Goal: Information Seeking & Learning: Find specific fact

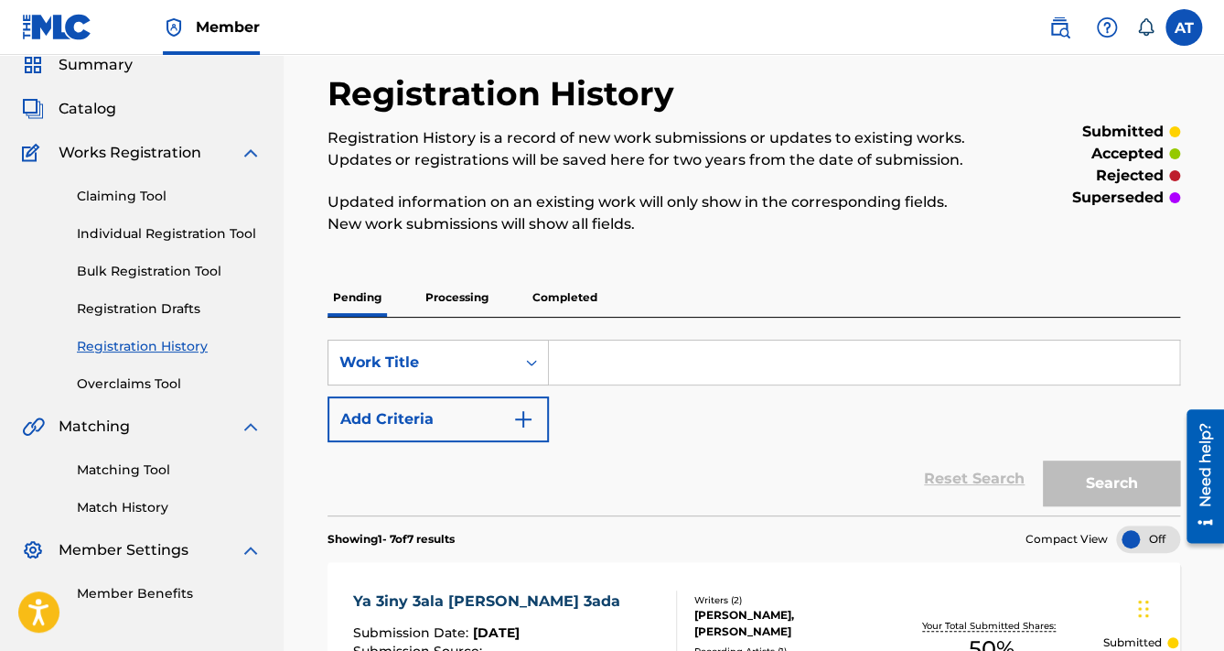
scroll to position [73, 0]
click at [102, 106] on span "Catalog" at bounding box center [88, 109] width 58 height 22
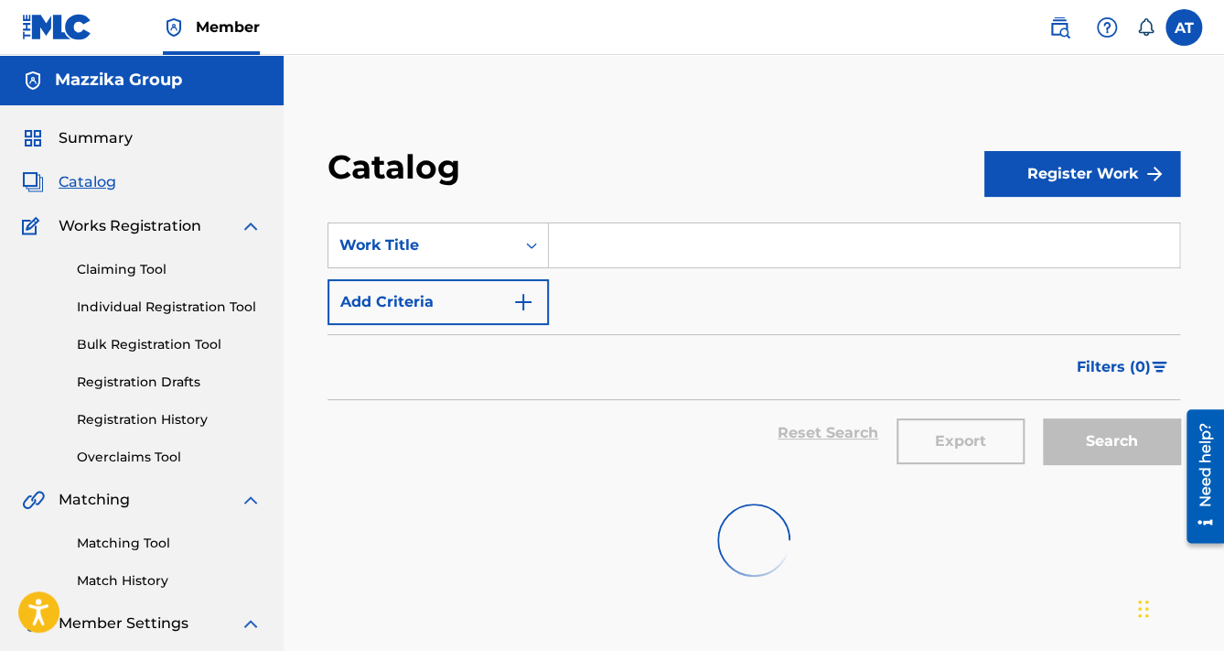
click at [646, 253] on input "Search Form" at bounding box center [864, 245] width 630 height 44
paste input "THANYETAIN"
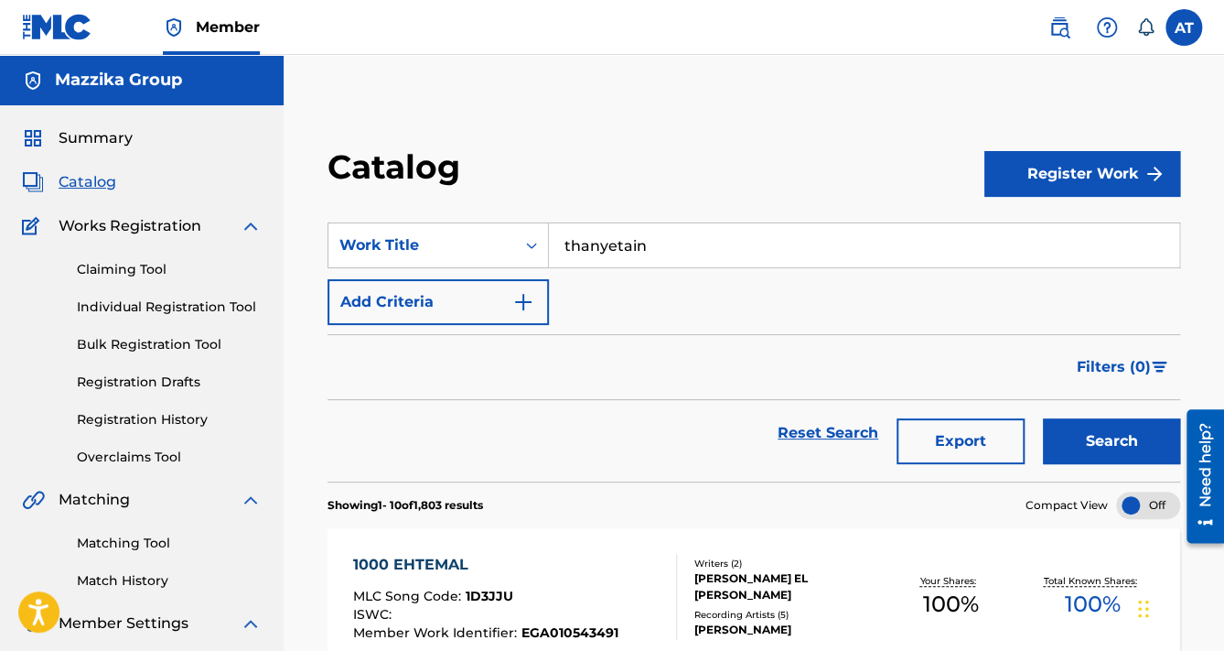
type input "thanyetain"
click at [1043, 418] on button "Search" at bounding box center [1111, 441] width 137 height 46
click at [528, 560] on div "THANYETAIN" at bounding box center [486, 565] width 267 height 22
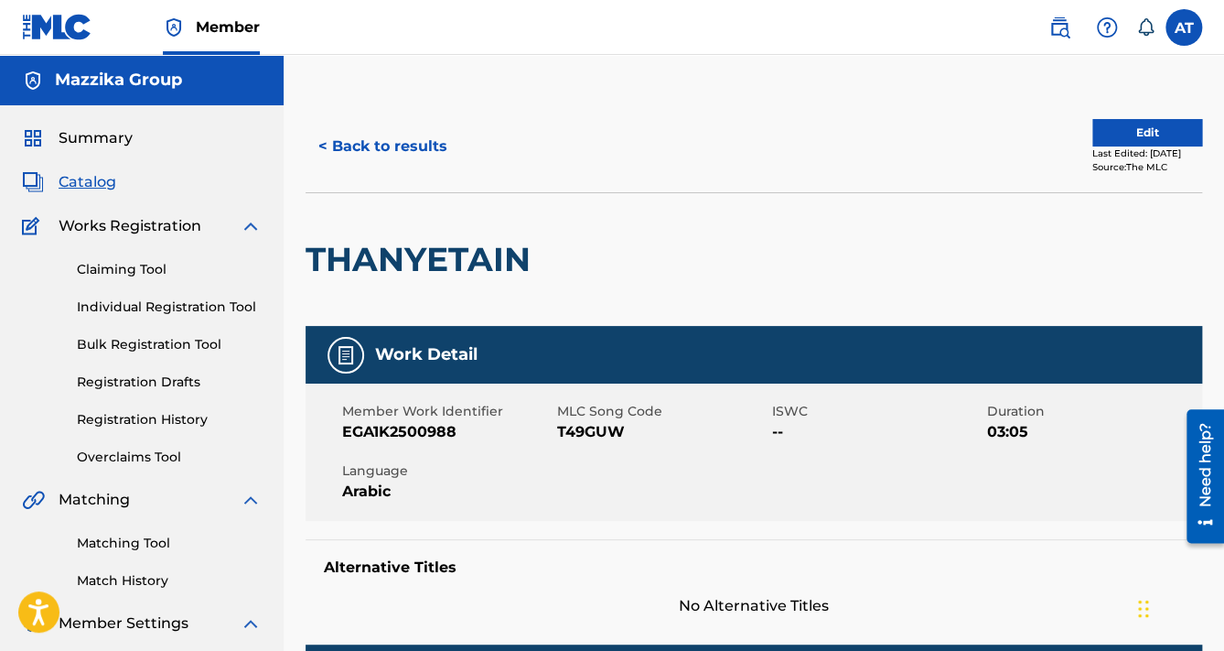
click at [414, 436] on span "EGA1K2500988" at bounding box center [447, 432] width 210 height 22
copy span "EGA1K2500988"
click at [575, 423] on span "T49GUW" at bounding box center [662, 432] width 210 height 22
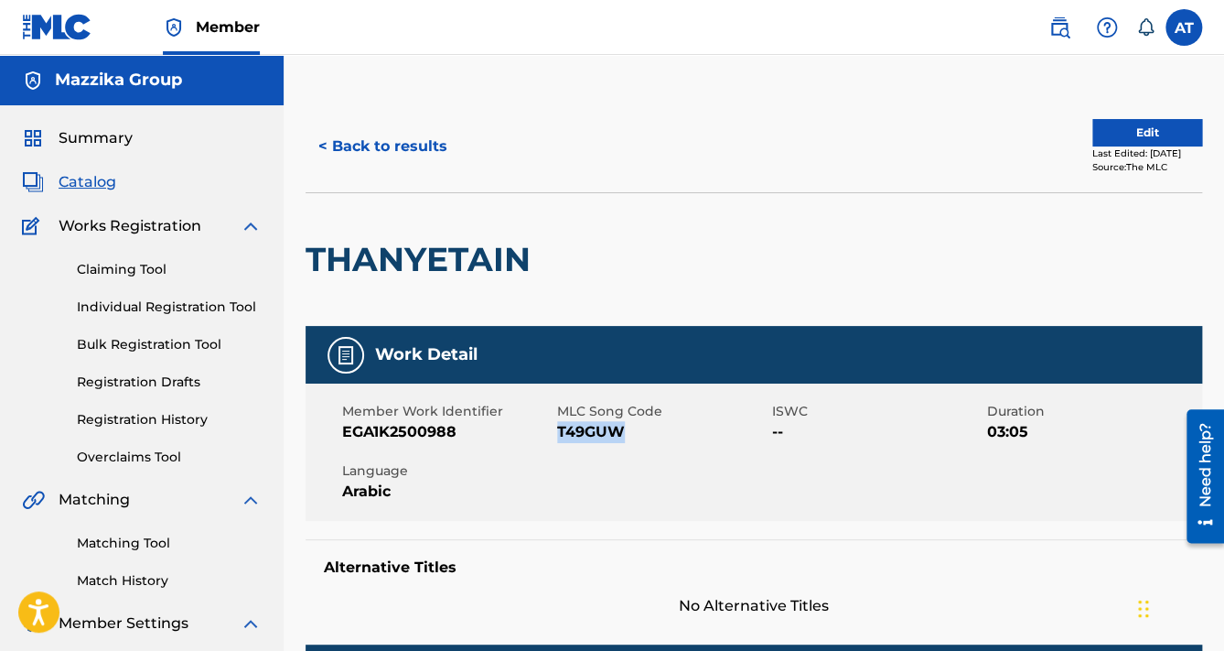
copy span "T49GUW"
click at [373, 150] on button "< Back to results" at bounding box center [383, 147] width 155 height 46
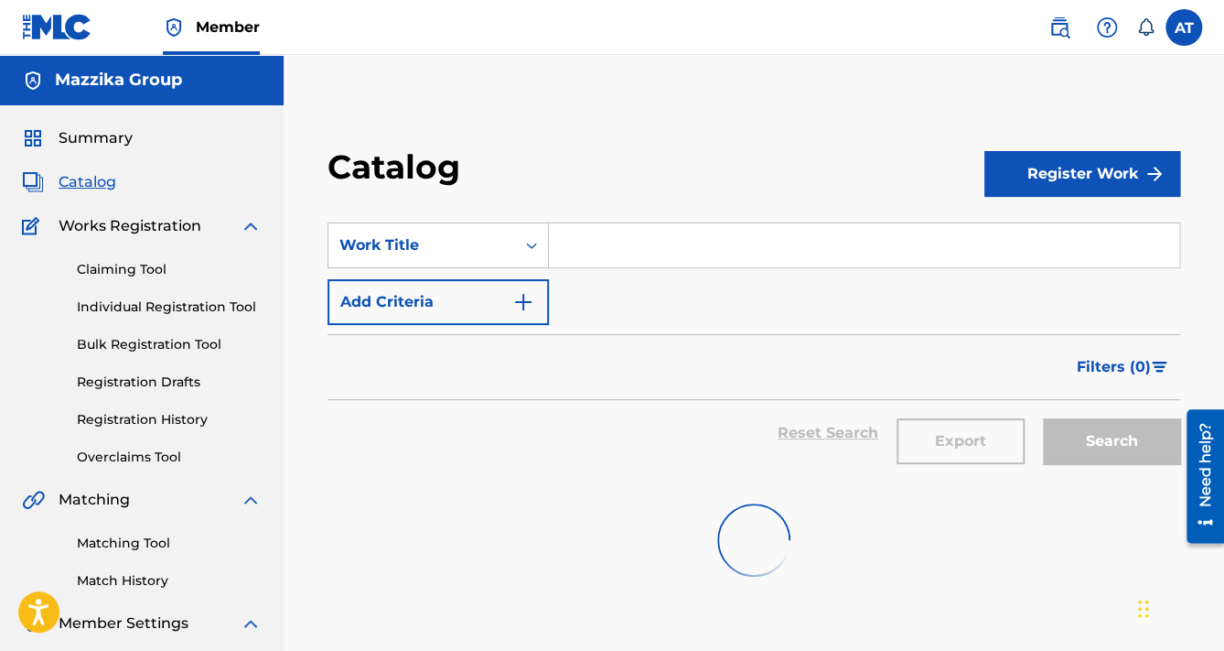
click at [622, 262] on input "Search Form" at bounding box center [864, 245] width 630 height 44
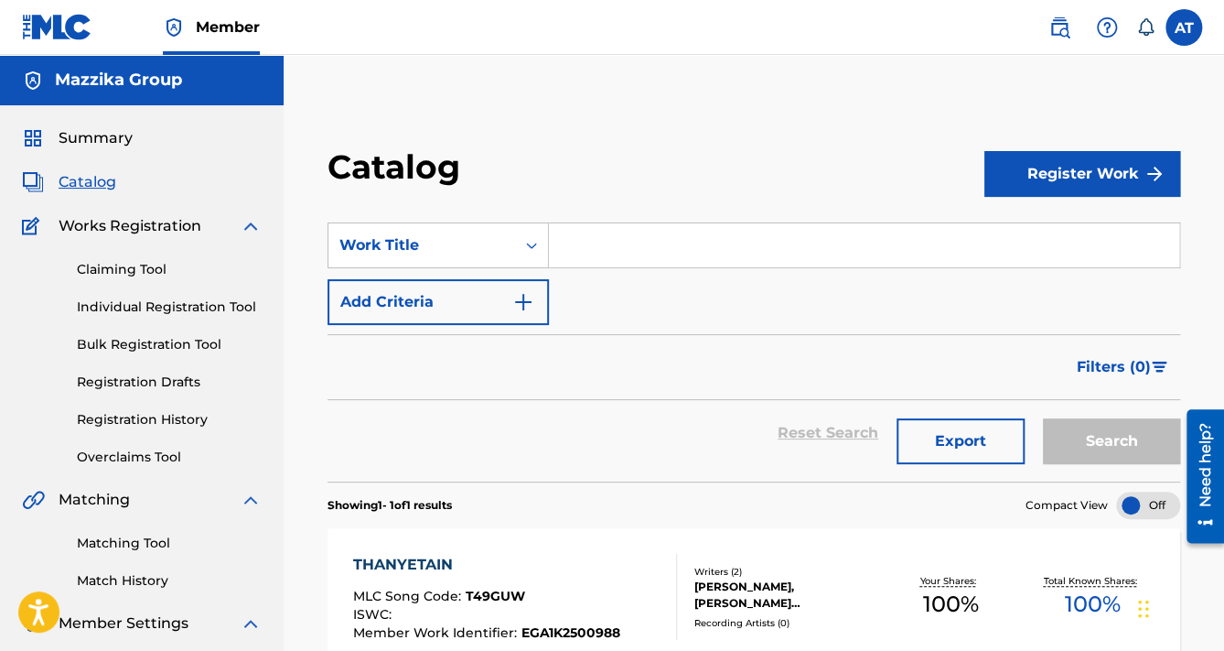
paste input "YA 3INY 3ALA [PERSON_NAME] 3ADA"
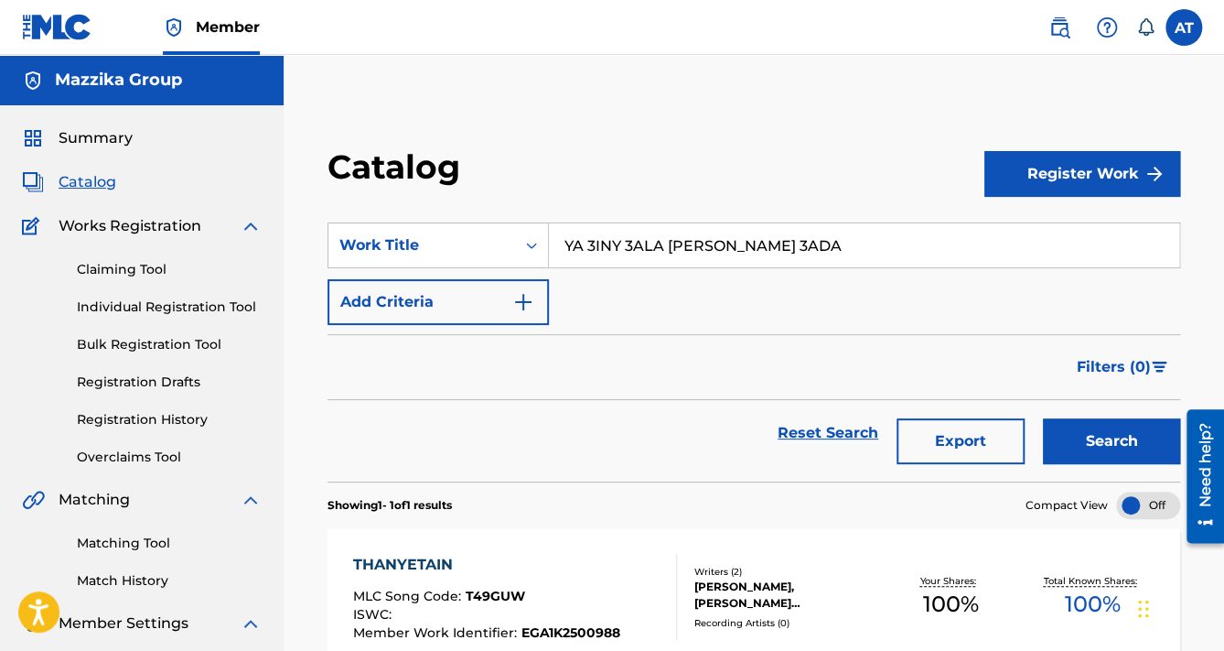
click at [1043, 418] on button "Search" at bounding box center [1111, 441] width 137 height 46
drag, startPoint x: 768, startPoint y: 241, endPoint x: 364, endPoint y: 238, distance: 403.5
click at [364, 238] on div "SearchWithCriteria352e6132-89ff-44b0-9de3-145d69a56985 Work Title YA 3INY 3ALA …" at bounding box center [754, 245] width 853 height 46
paste input "KOL [PERSON_NAME] FEHA HELW"
type input "kol [PERSON_NAME] [PERSON_NAME]"
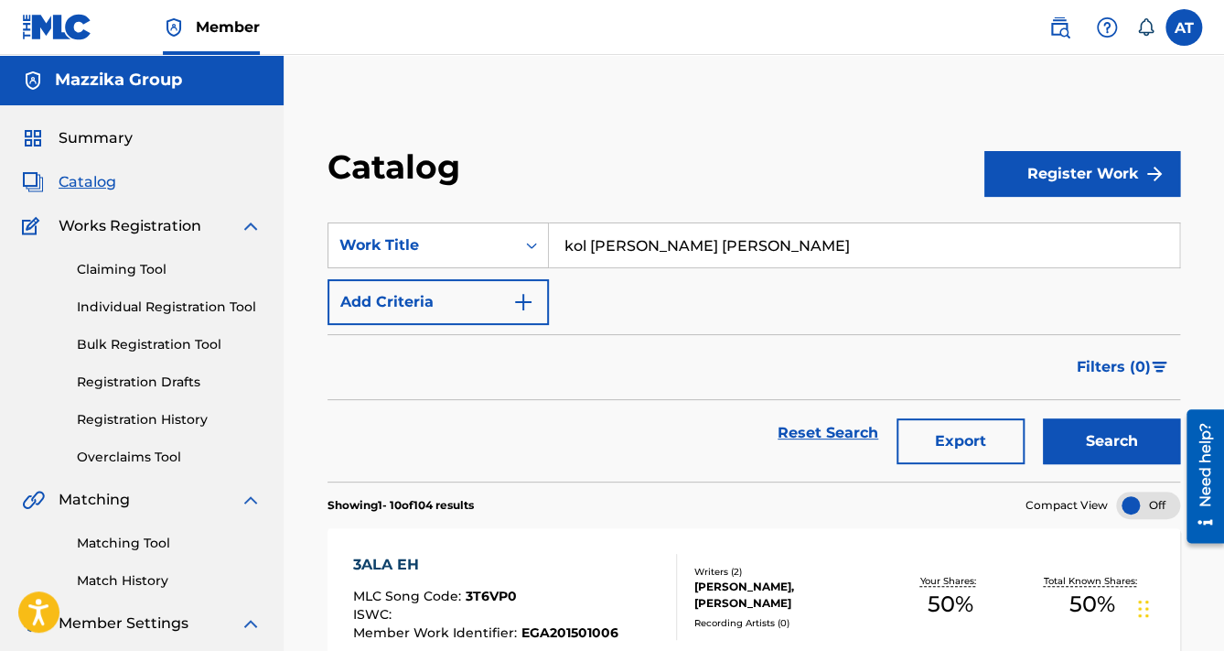
click at [1043, 418] on button "Search" at bounding box center [1111, 441] width 137 height 46
click at [542, 560] on div "KOL [PERSON_NAME] FEHA HELWA" at bounding box center [495, 565] width 285 height 22
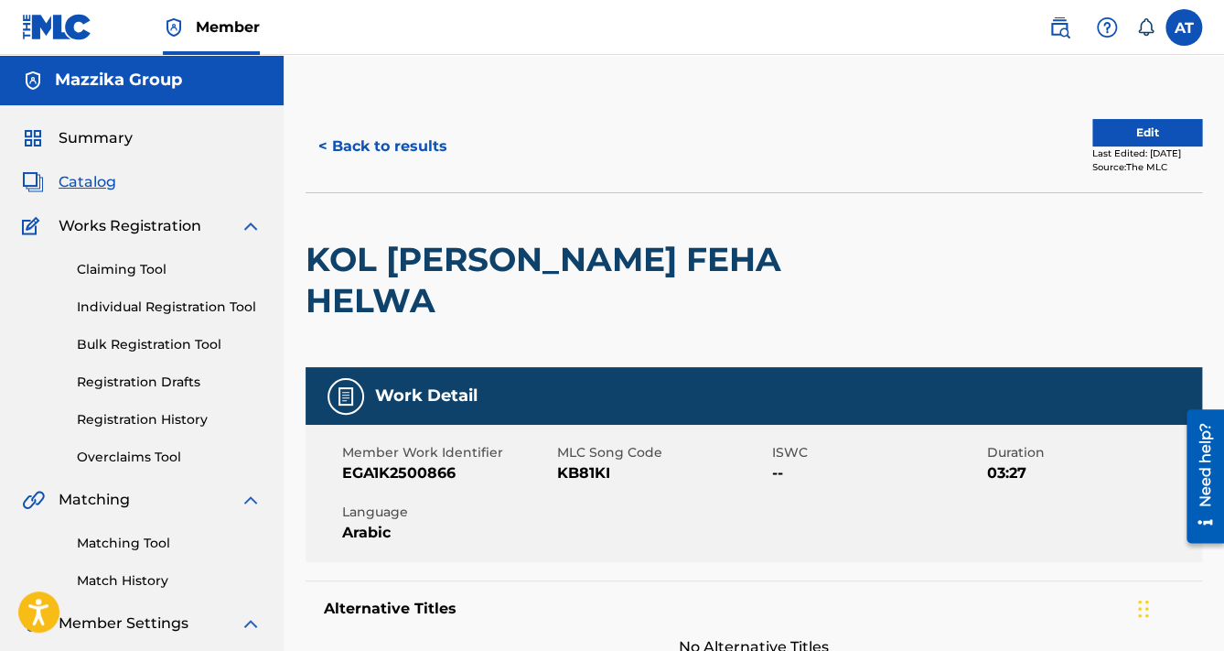
click at [597, 462] on span "KB81KI" at bounding box center [662, 473] width 210 height 22
copy span "KB81KI"
click at [421, 462] on span "EGA1K2500866" at bounding box center [447, 473] width 210 height 22
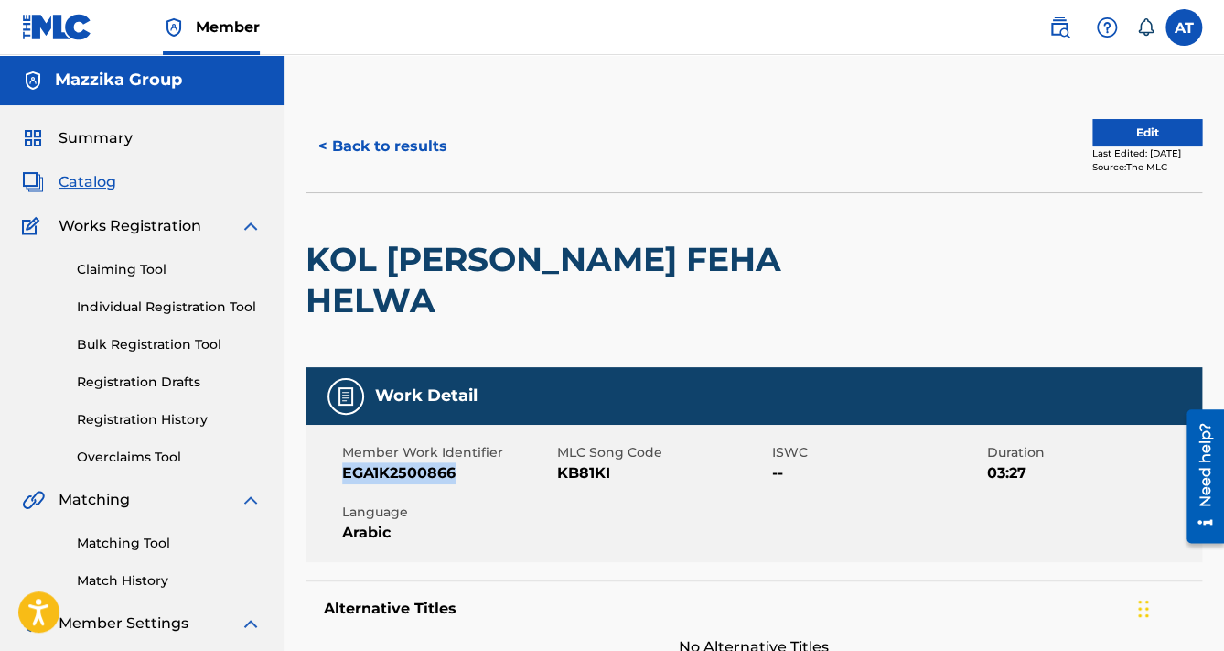
copy span "EGA1K2500866"
click at [392, 139] on button "< Back to results" at bounding box center [383, 147] width 155 height 46
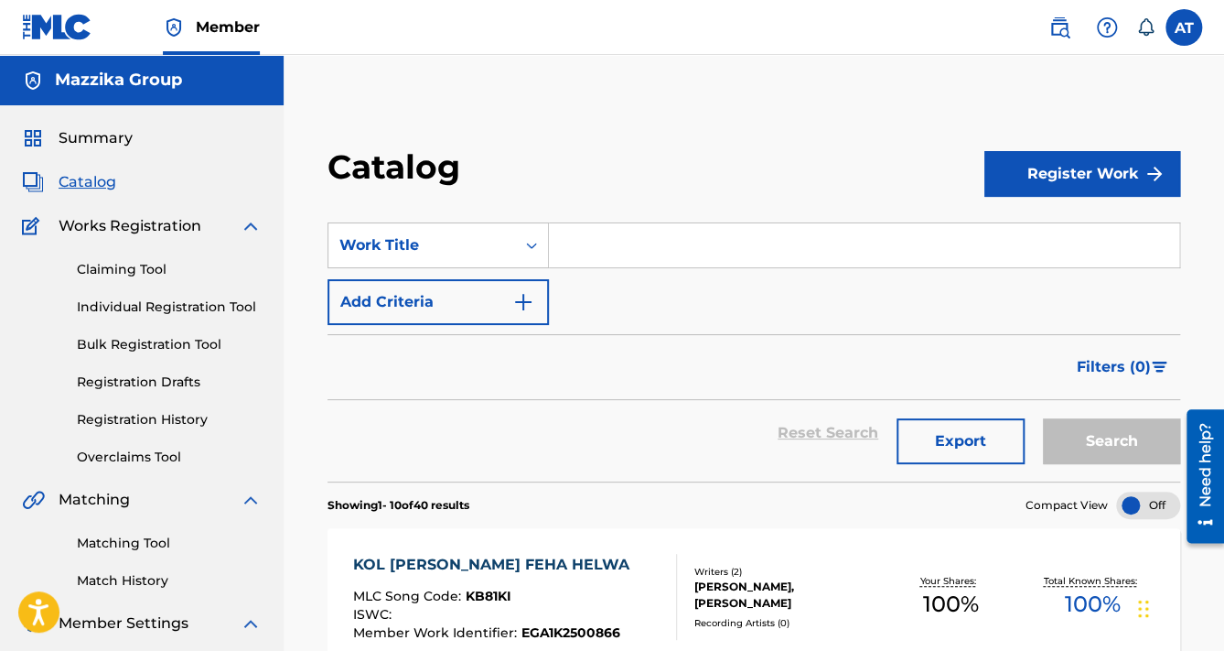
click at [503, 288] on button "Add Criteria" at bounding box center [438, 302] width 221 height 46
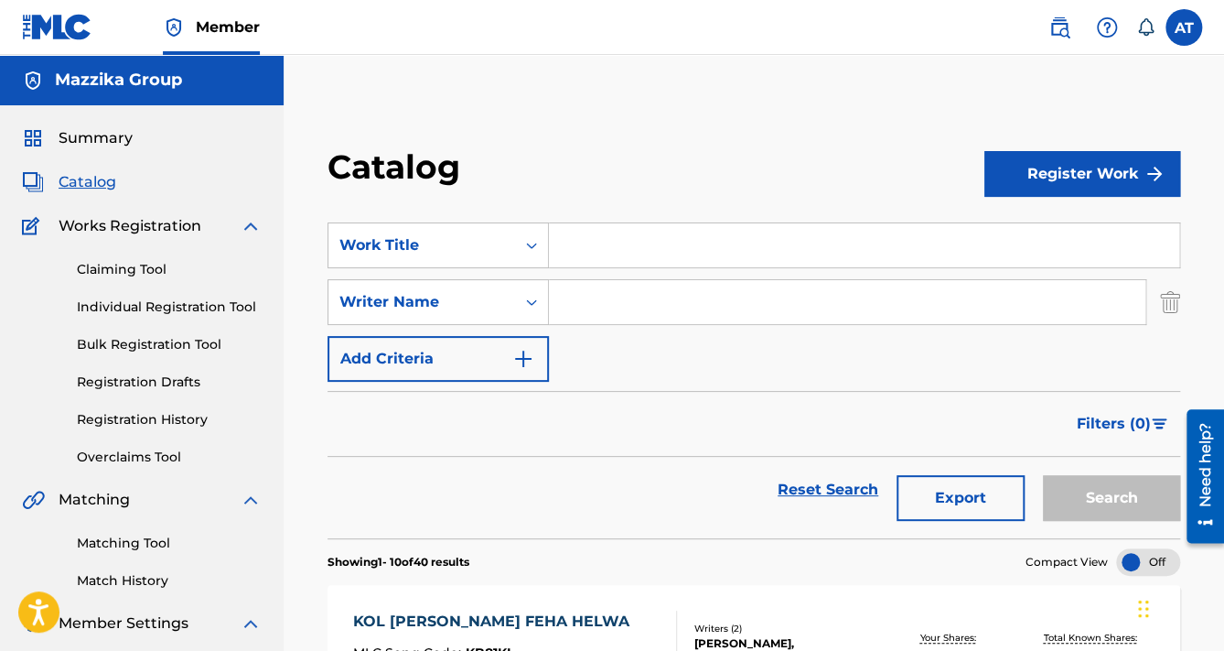
click at [560, 291] on input "Search Form" at bounding box center [847, 302] width 597 height 44
drag, startPoint x: 617, startPoint y: 245, endPoint x: 604, endPoint y: 250, distance: 13.6
click at [613, 245] on input "Search Form" at bounding box center [864, 245] width 630 height 44
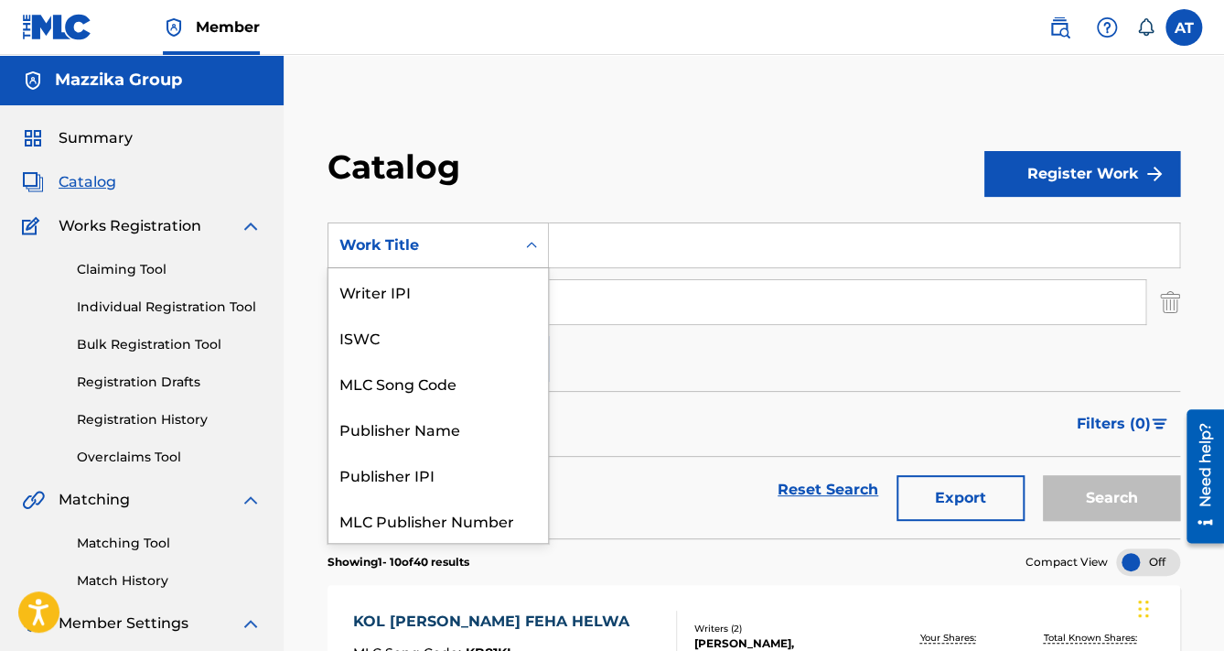
click at [536, 251] on icon "Search Form" at bounding box center [531, 245] width 18 height 18
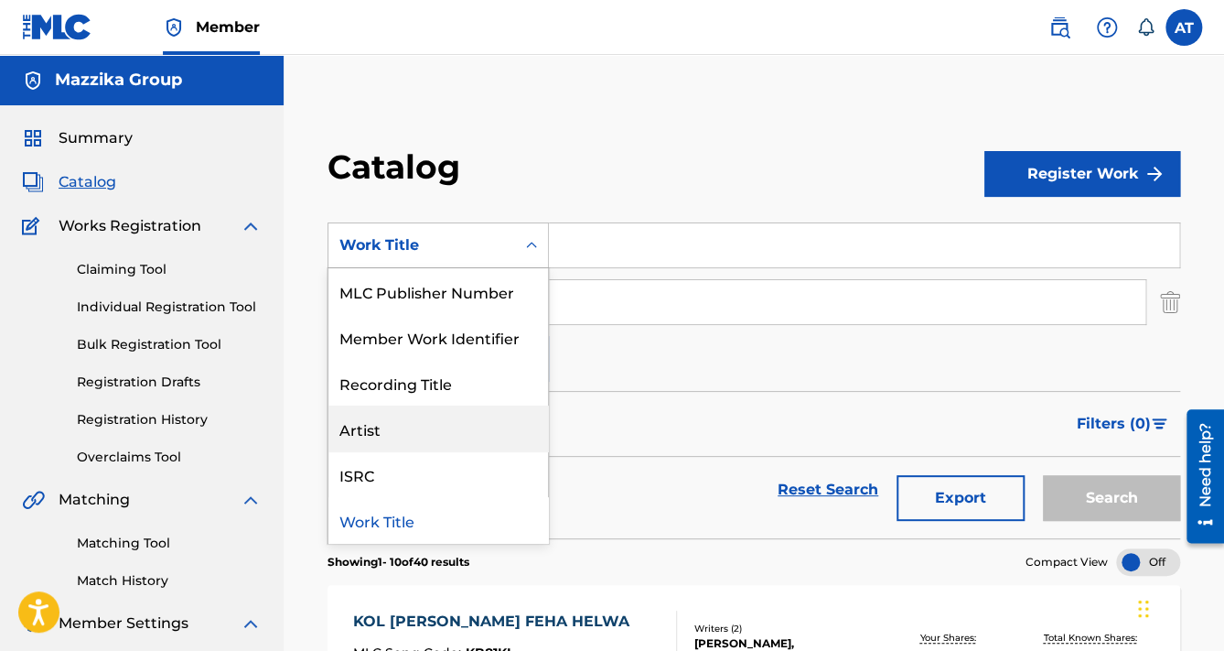
click at [418, 432] on div "Artist" at bounding box center [438, 428] width 220 height 46
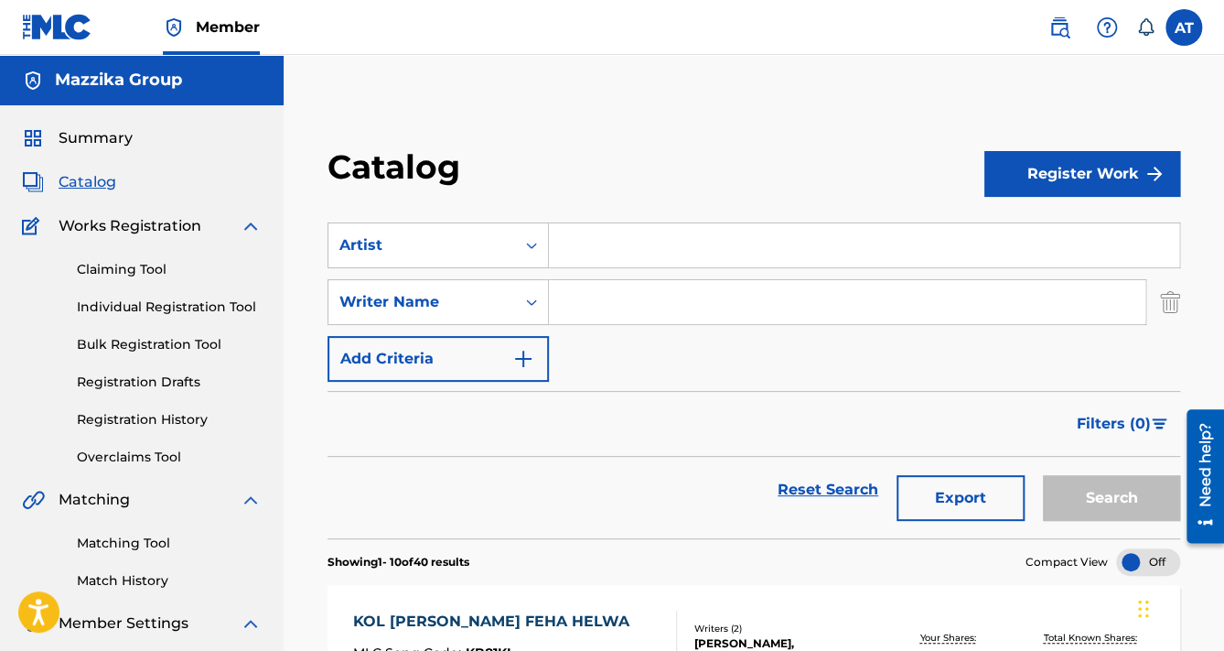
click at [578, 253] on input "Search Form" at bounding box center [864, 245] width 630 height 44
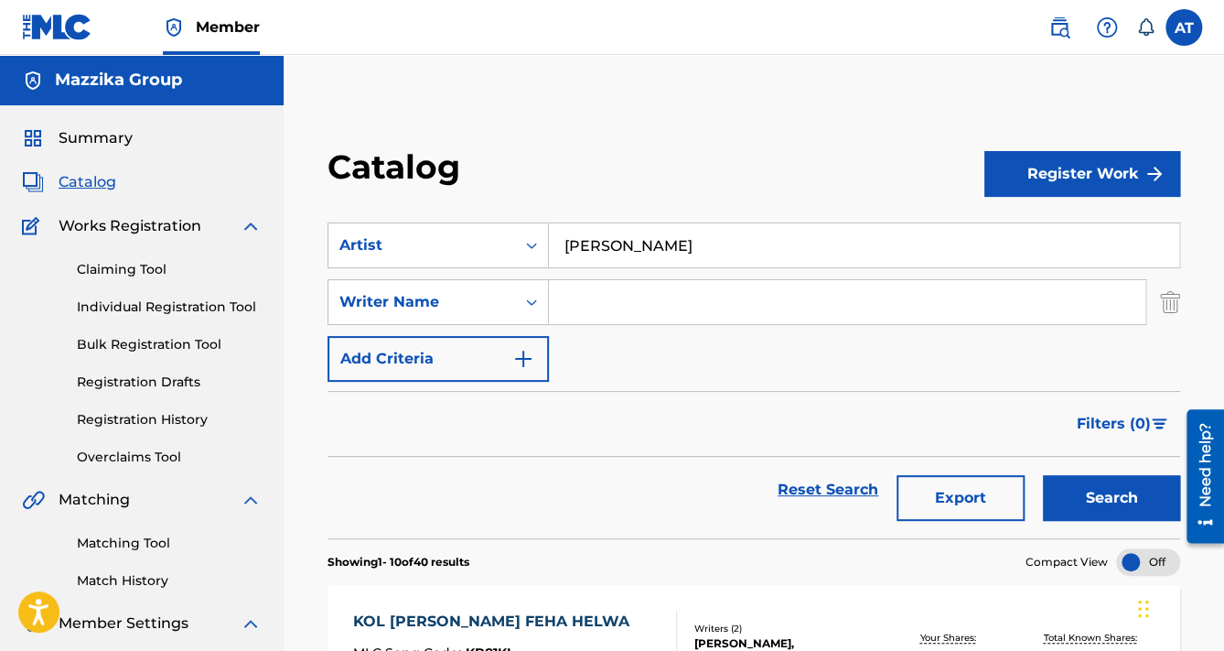
type input "[PERSON_NAME]"
click at [1043, 475] on button "Search" at bounding box center [1111, 498] width 137 height 46
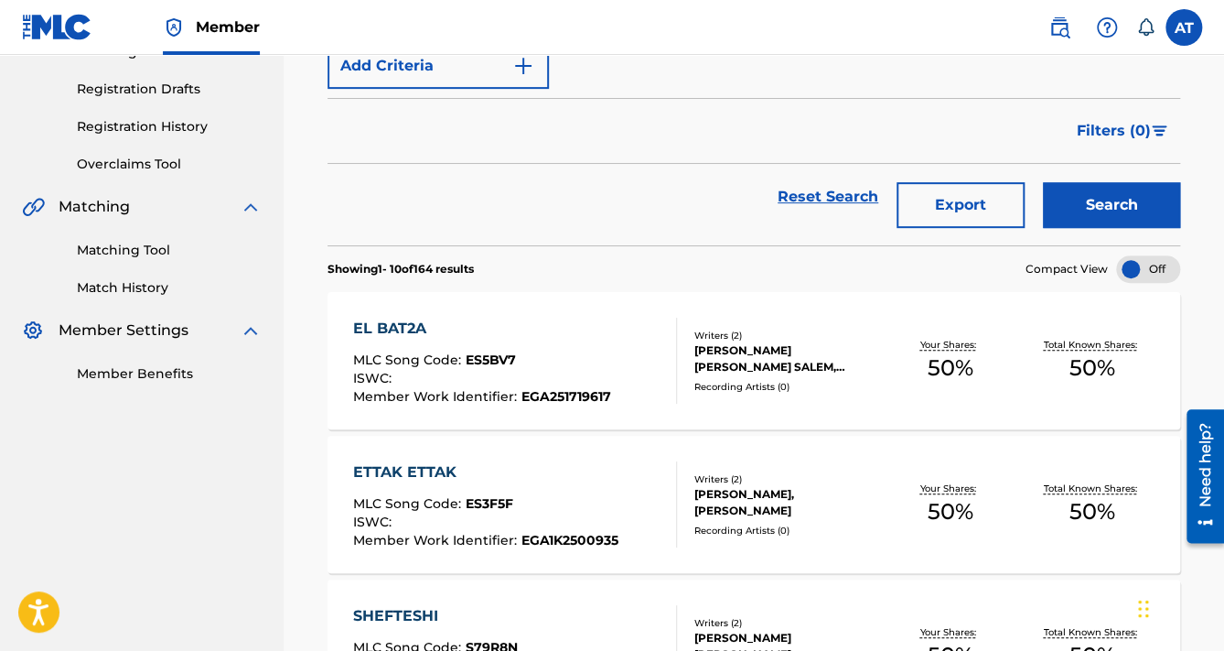
scroll to position [0, 0]
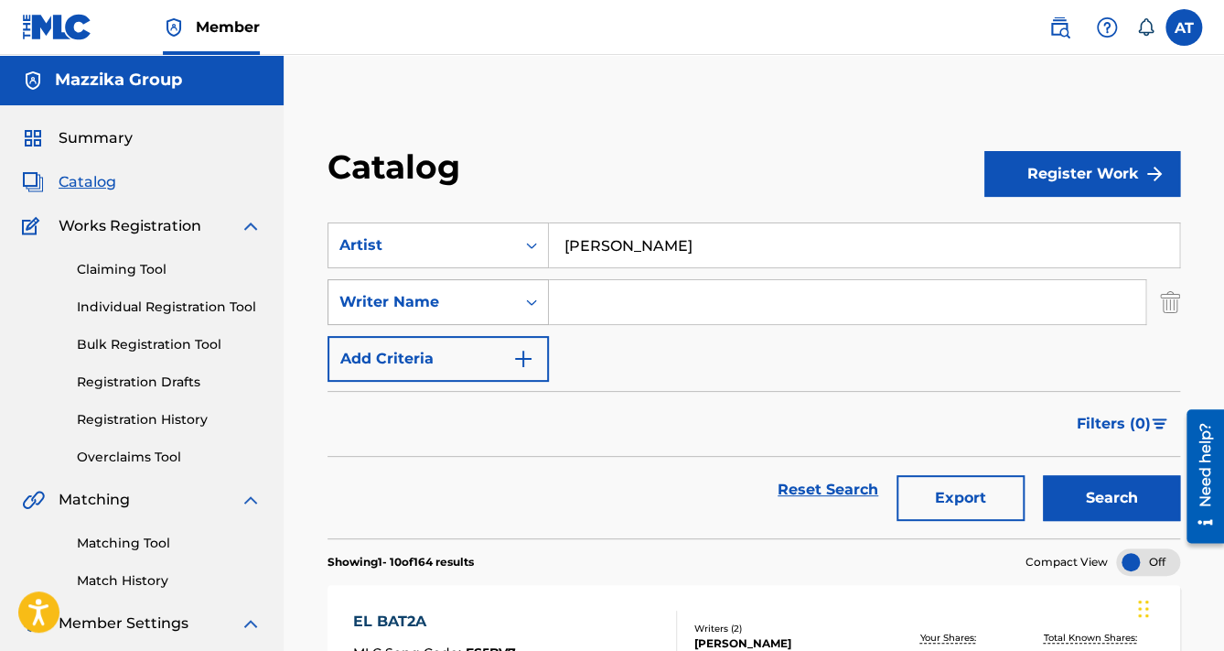
click at [533, 307] on icon "Search Form" at bounding box center [531, 302] width 18 height 18
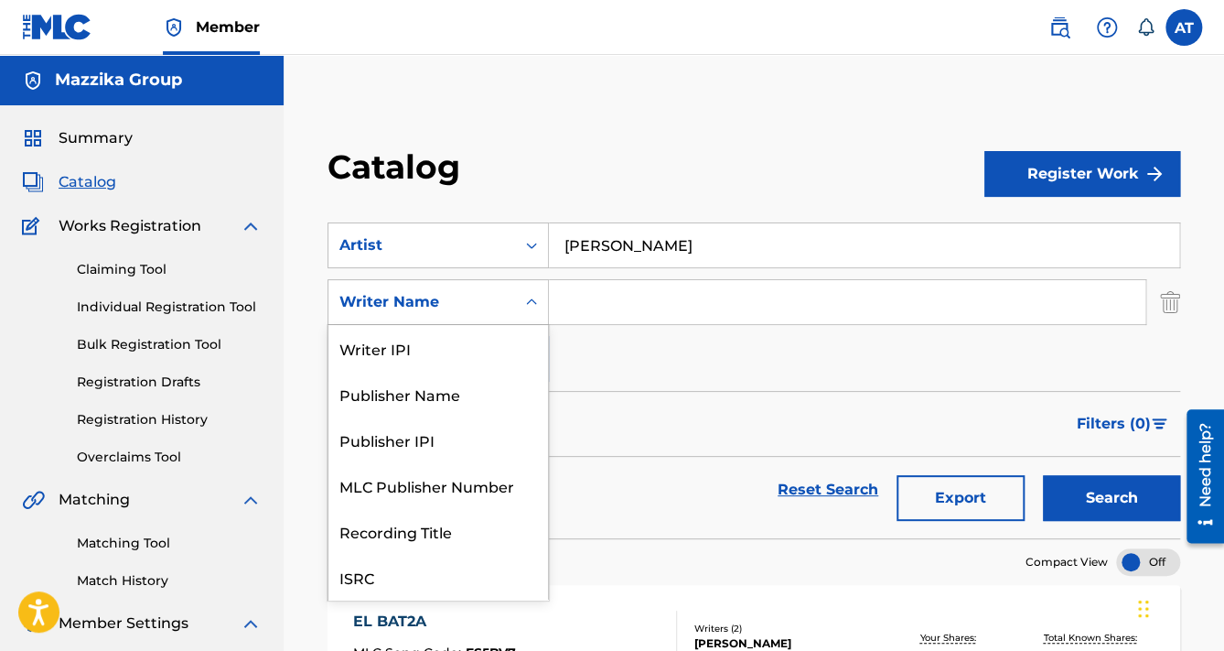
scroll to position [46, 0]
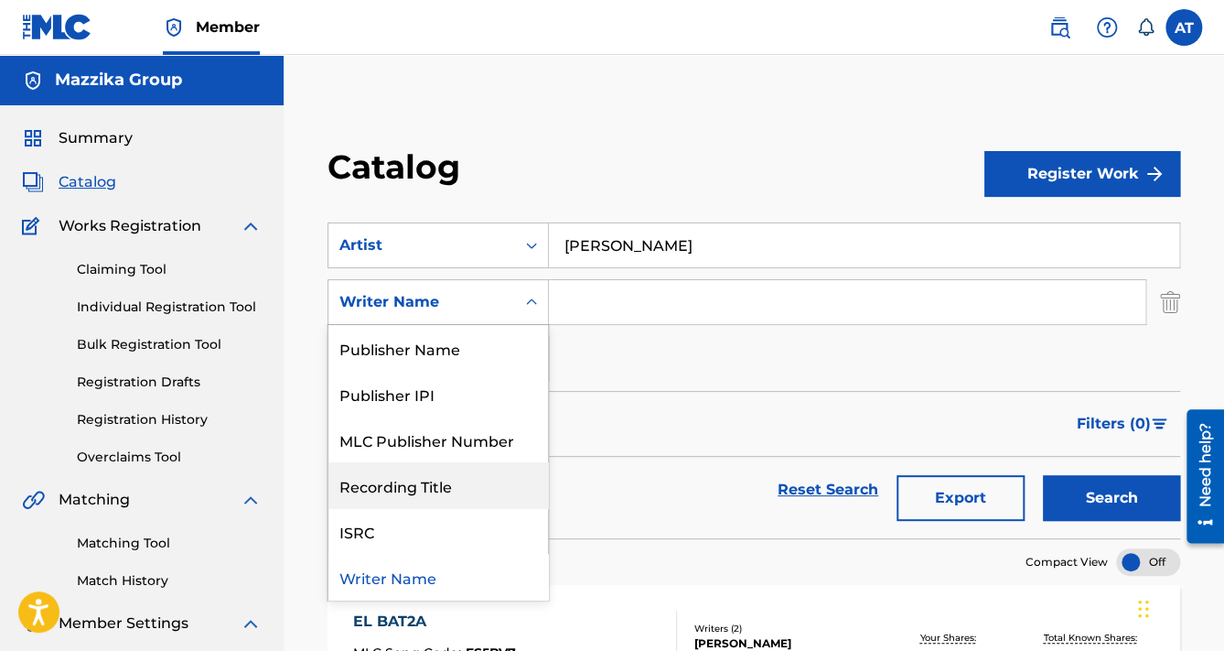
click at [436, 479] on div "Recording Title" at bounding box center [438, 485] width 220 height 46
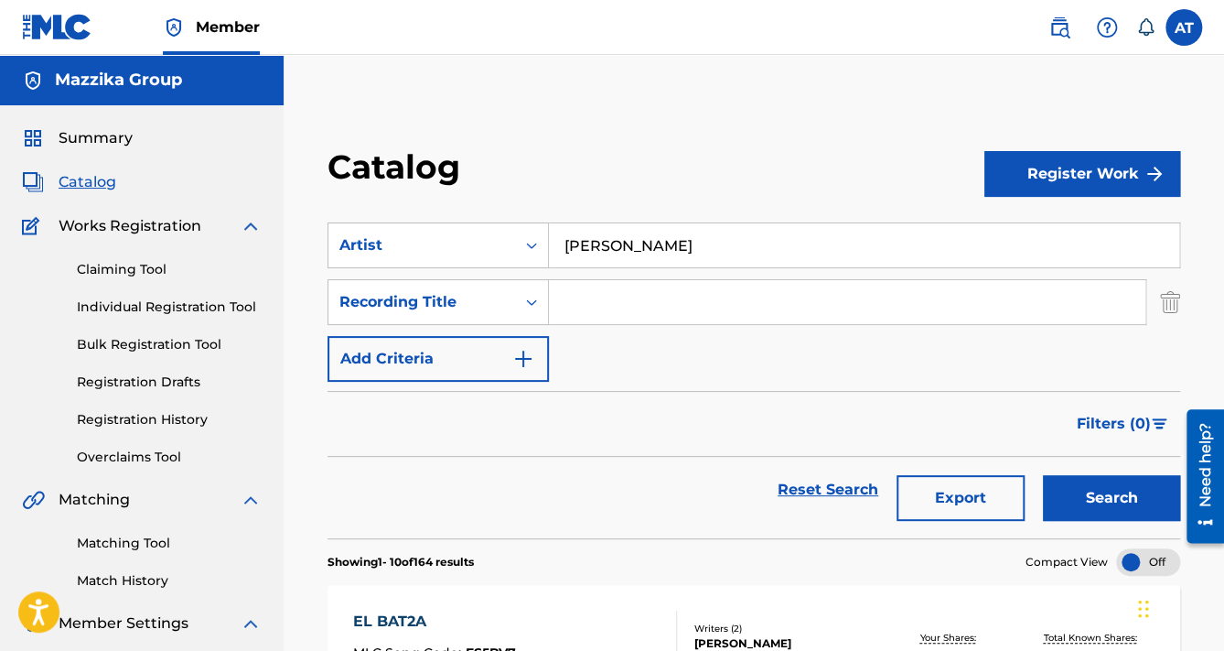
click at [676, 275] on div "SearchWithCriteria6faa6125-dec6-447d-b5a2-b17dd7ad0546 Artist [PERSON_NAME] Sea…" at bounding box center [754, 301] width 853 height 159
click at [678, 296] on input "Search Form" at bounding box center [847, 302] width 597 height 44
click at [1114, 494] on button "Search" at bounding box center [1111, 498] width 137 height 46
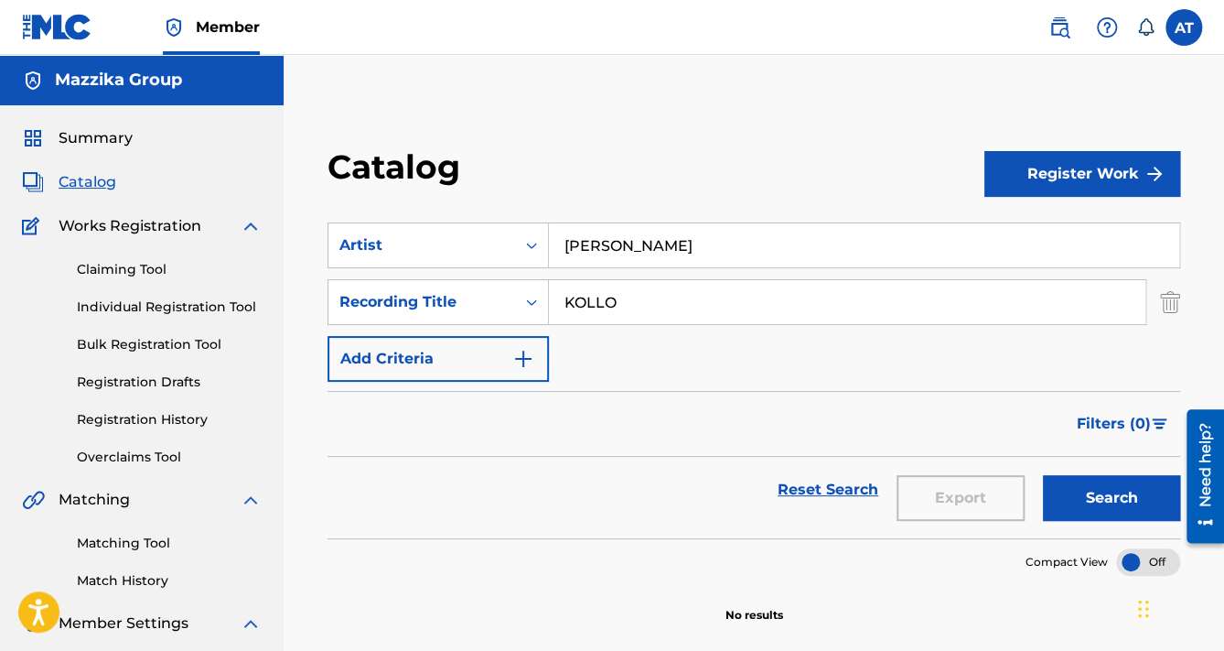
click at [596, 304] on input "KOLLO" at bounding box center [847, 302] width 597 height 44
type input "KOLO"
click at [1043, 475] on button "Search" at bounding box center [1111, 498] width 137 height 46
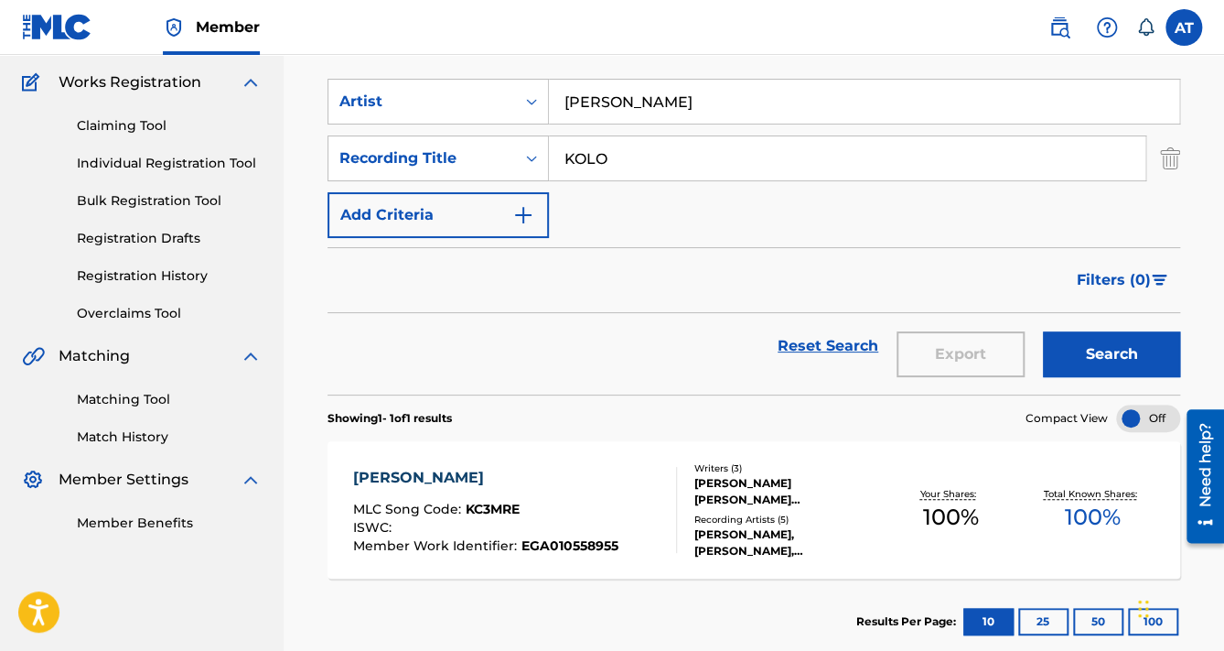
scroll to position [220, 0]
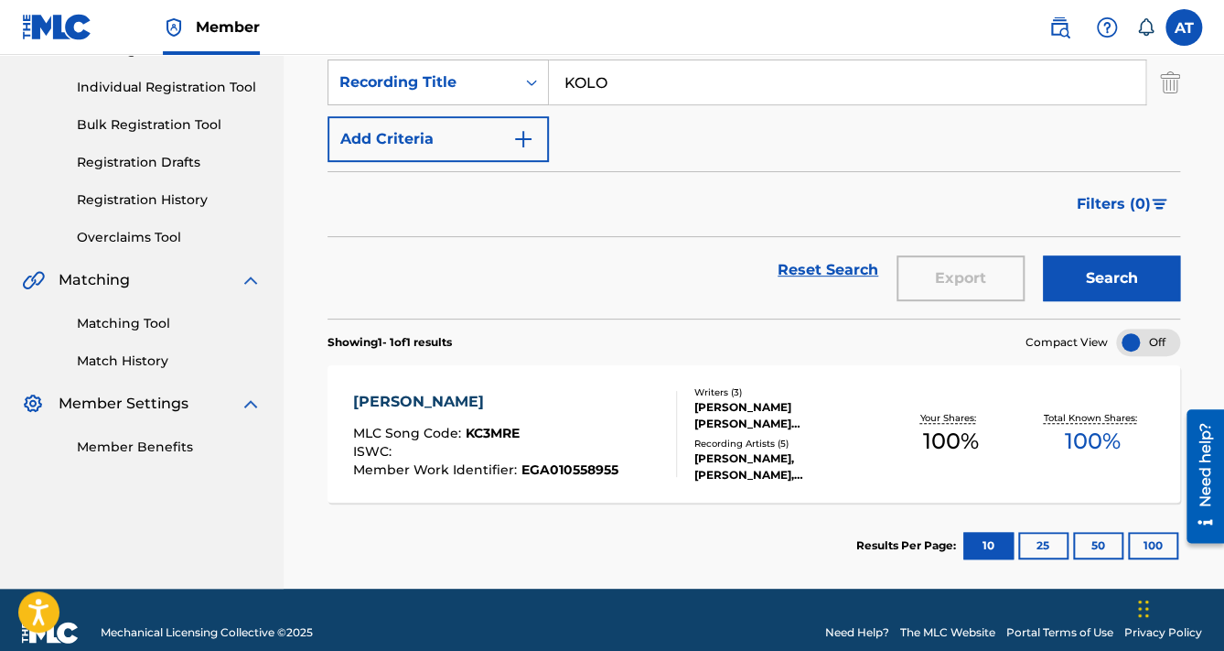
click at [641, 419] on div "[PERSON_NAME] MLC Song Code : KC3MRE ISWC : Member Work Identifier : EGA0105589…" at bounding box center [515, 434] width 324 height 86
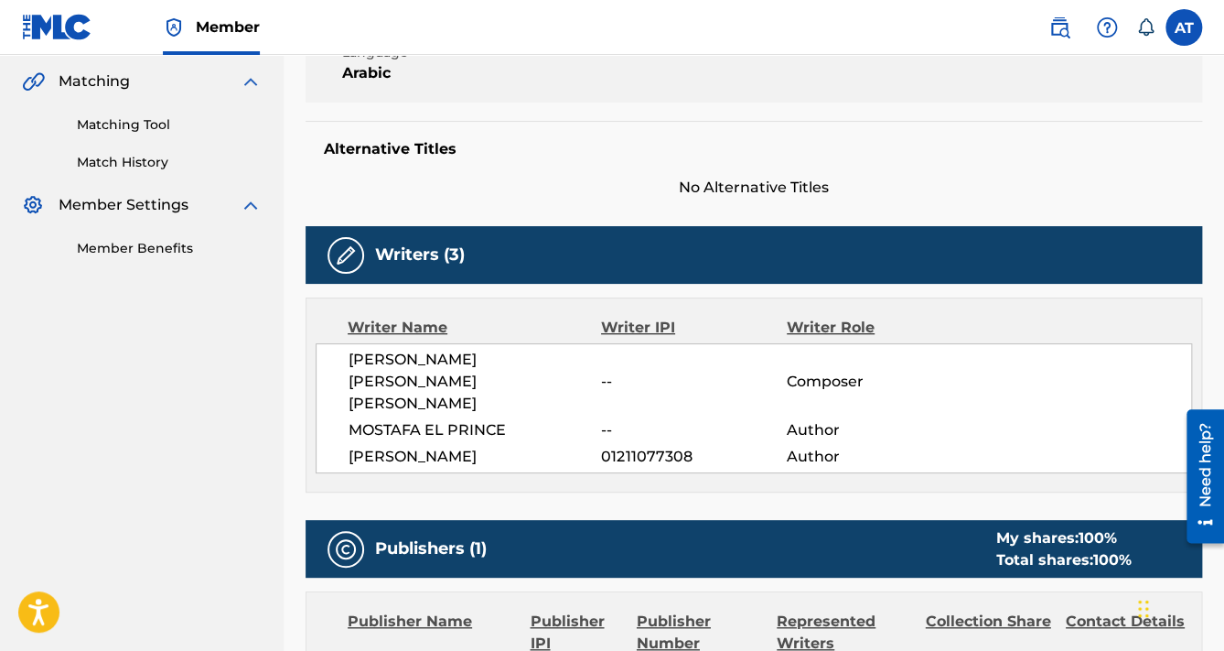
scroll to position [439, 0]
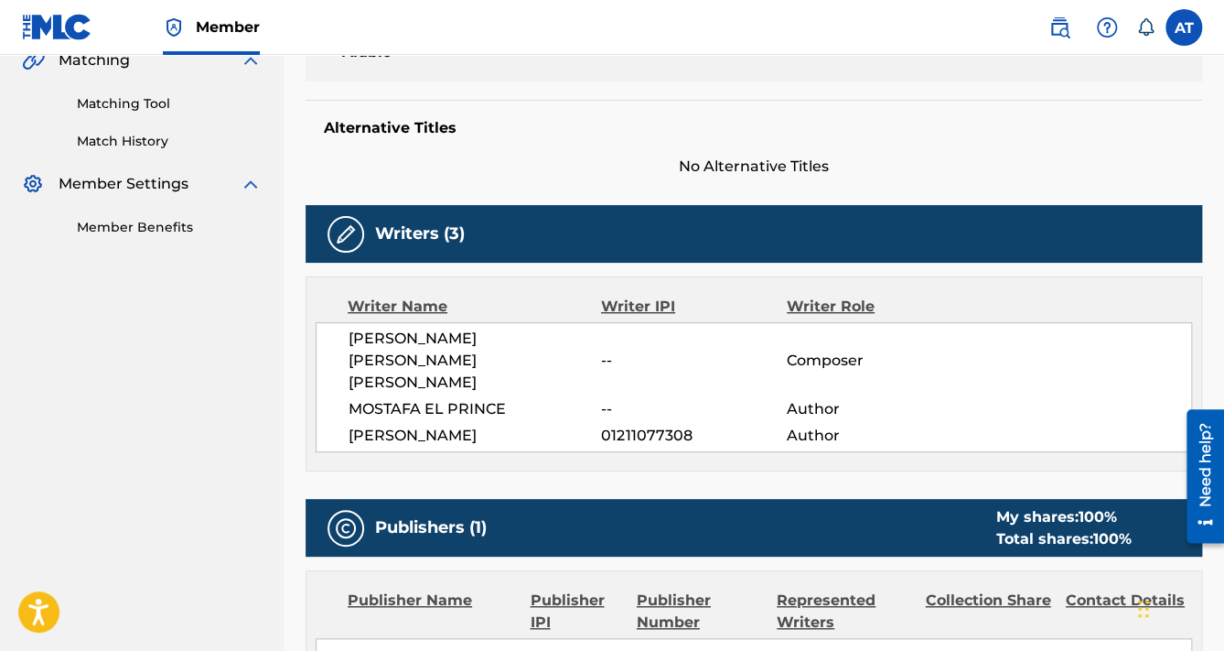
click at [515, 398] on span "MOSTAFA EL PRINCE" at bounding box center [475, 409] width 253 height 22
click at [512, 398] on span "MOSTAFA EL PRINCE" at bounding box center [475, 409] width 253 height 22
drag, startPoint x: 508, startPoint y: 387, endPoint x: 427, endPoint y: 387, distance: 80.5
click at [427, 398] on span "MOSTAFA EL PRINCE" at bounding box center [475, 409] width 253 height 22
copy span "EL PRINCE"
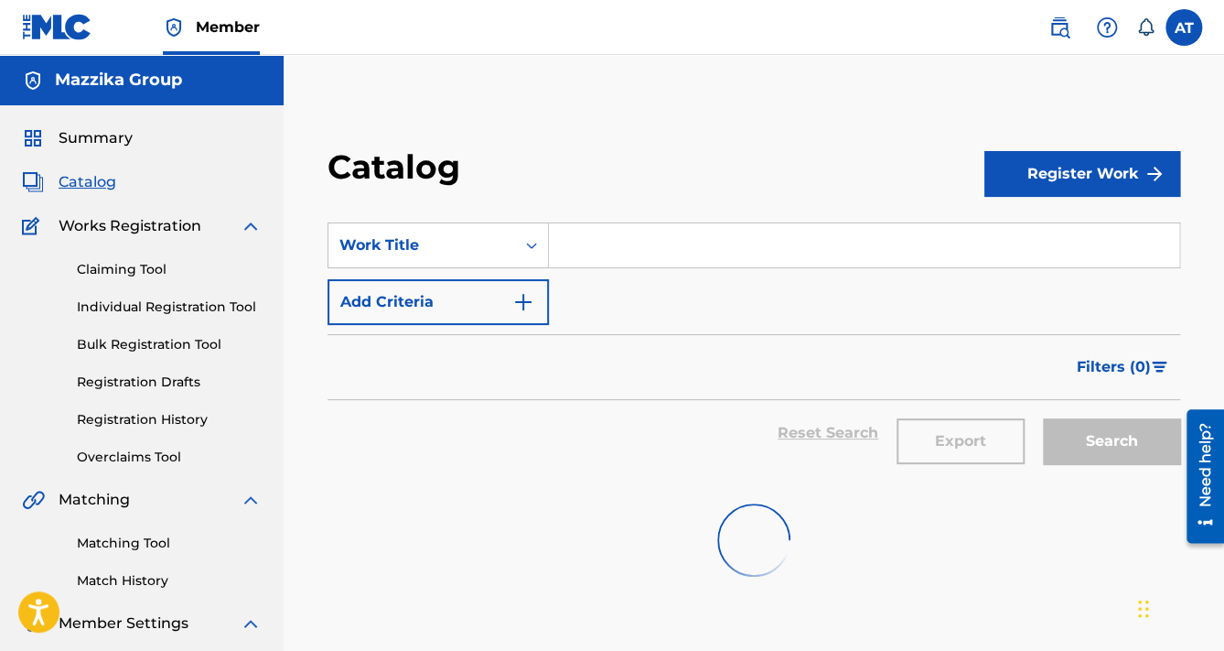
click at [494, 292] on button "Add Criteria" at bounding box center [438, 302] width 221 height 46
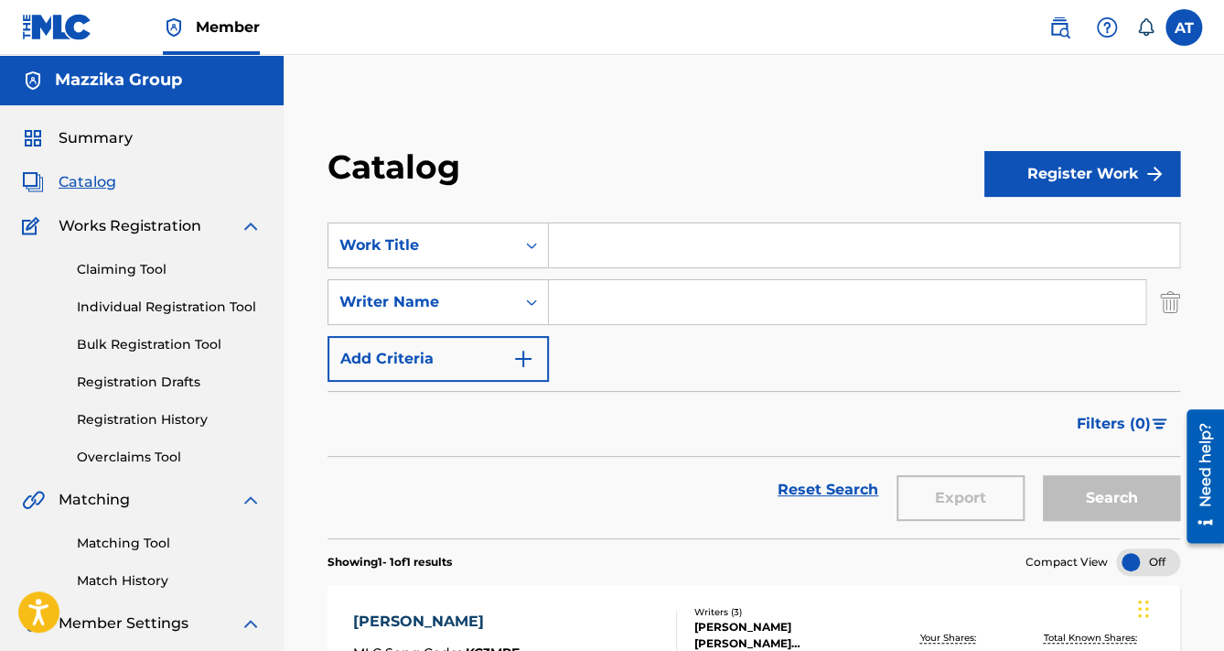
click at [608, 317] on input "Search Form" at bounding box center [847, 302] width 597 height 44
paste input "EL PRINCE"
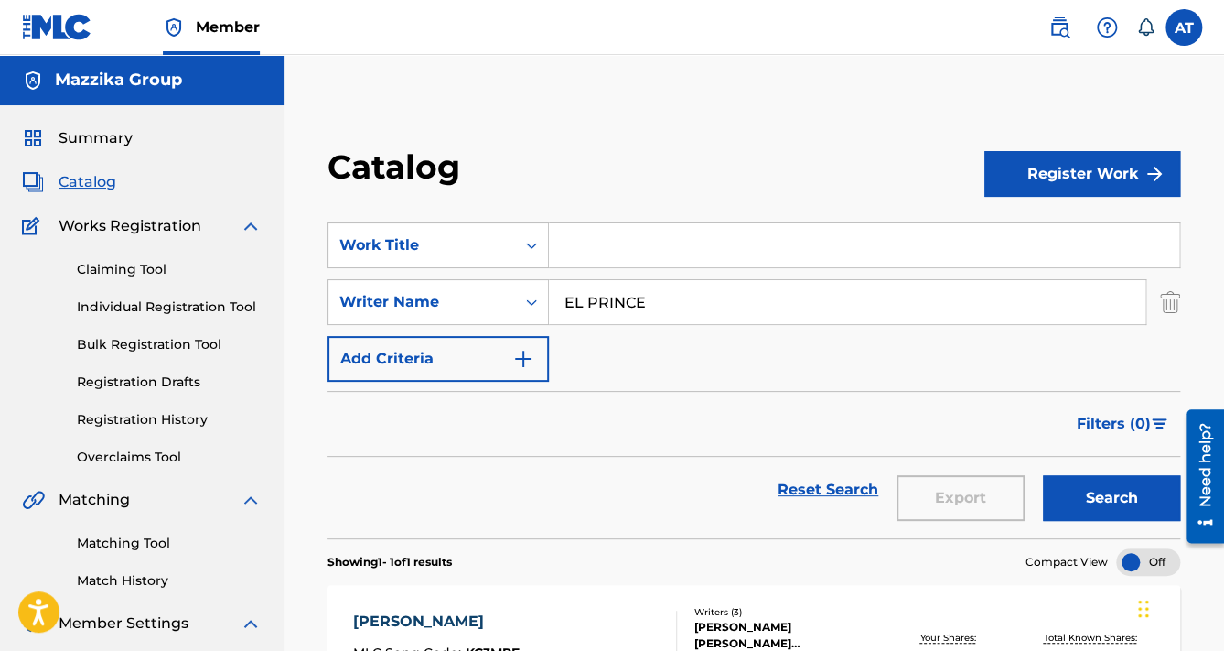
type input "EL PRINCE"
click at [1043, 475] on button "Search" at bounding box center [1111, 498] width 137 height 46
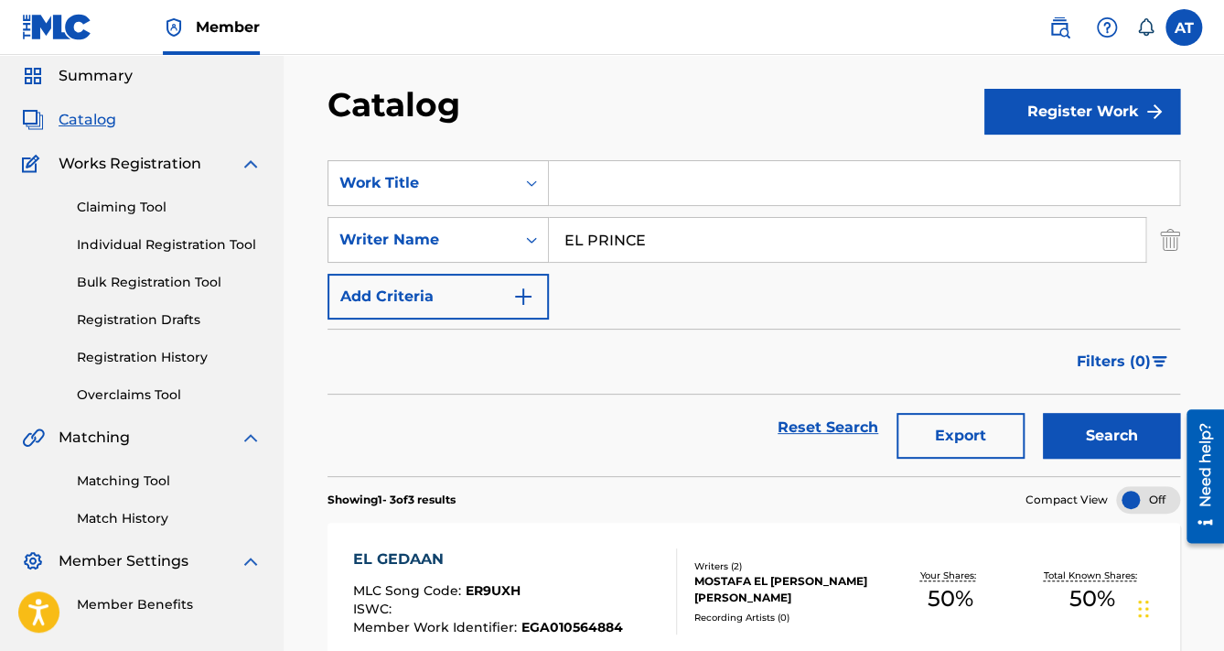
scroll to position [146, 0]
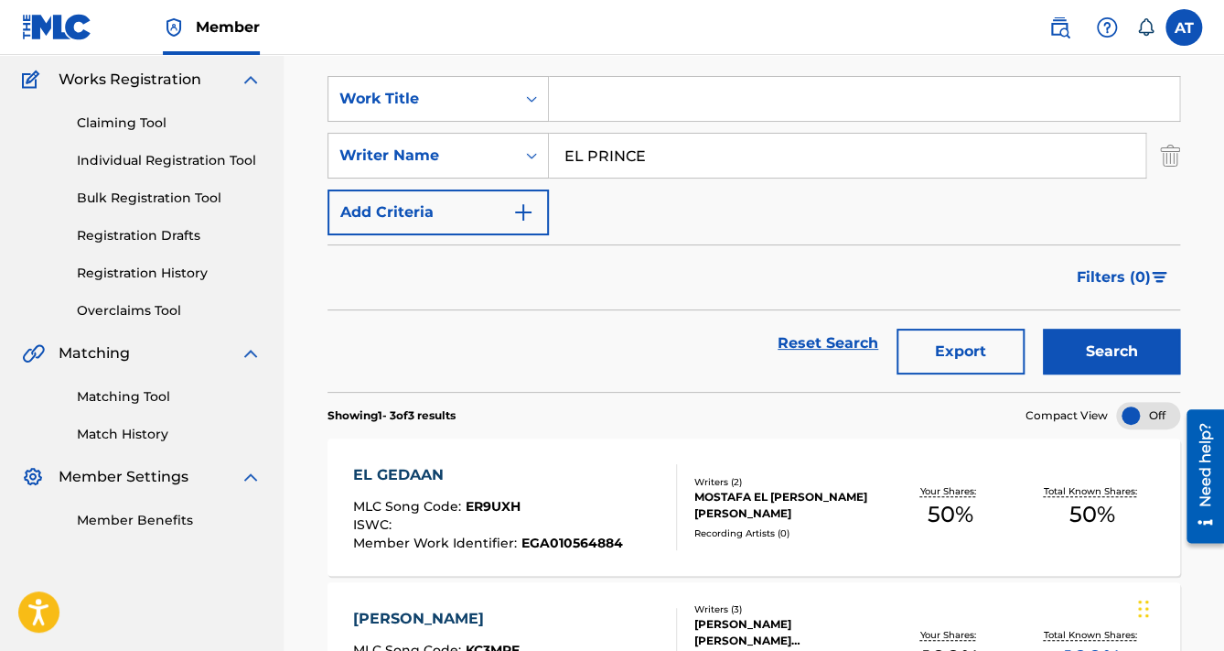
click at [567, 504] on div "MLC Song Code : ER9UXH" at bounding box center [488, 509] width 270 height 18
